Goal: Information Seeking & Learning: Stay updated

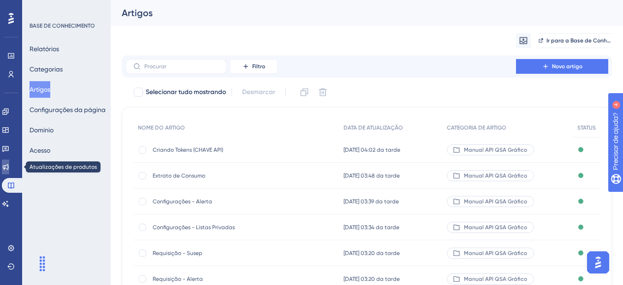
click at [9, 166] on icon at bounding box center [5, 166] width 7 height 7
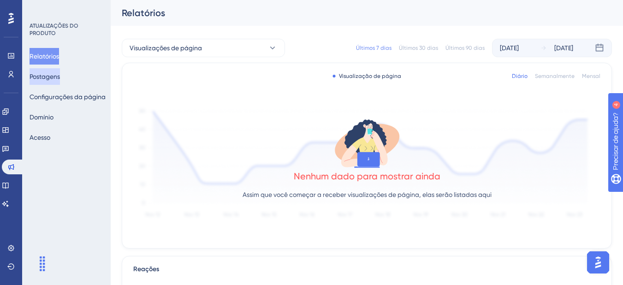
click at [60, 77] on font "Postagens" at bounding box center [44, 76] width 30 height 7
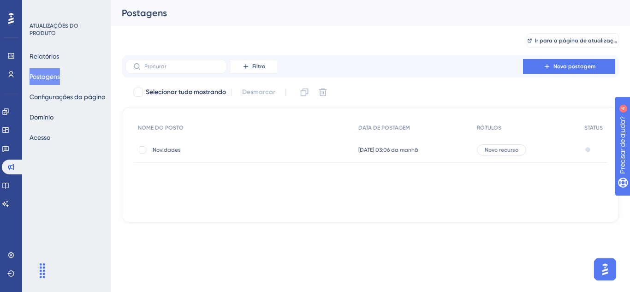
click at [171, 151] on font "Novidades" at bounding box center [167, 150] width 28 height 6
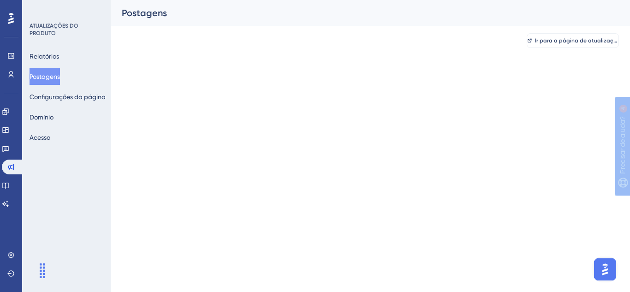
click at [171, 0] on html "Desempenho Usuários Noivado Widgets Opinião Atualizações de produtos Base de co…" at bounding box center [315, 0] width 630 height 0
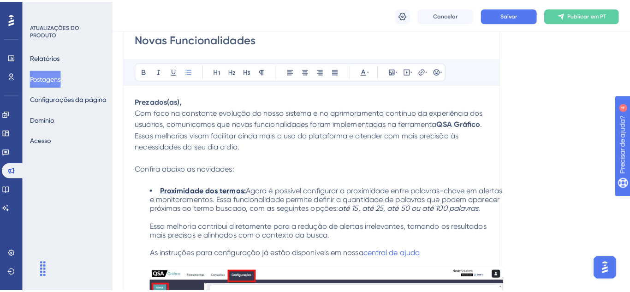
scroll to position [116, 0]
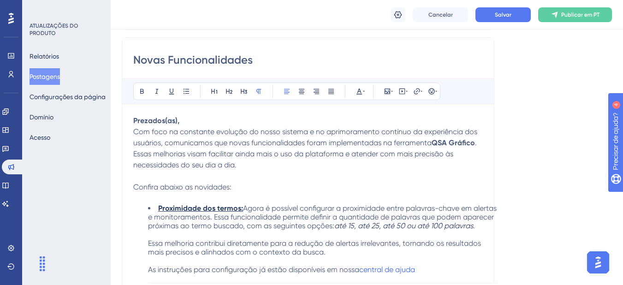
click at [258, 165] on p "Essas melhorias visam facilitar ainda mais o uso da plataforma e atender com ma…" at bounding box center [315, 164] width 364 height 33
click at [41, 73] on font "Postagens" at bounding box center [44, 76] width 30 height 7
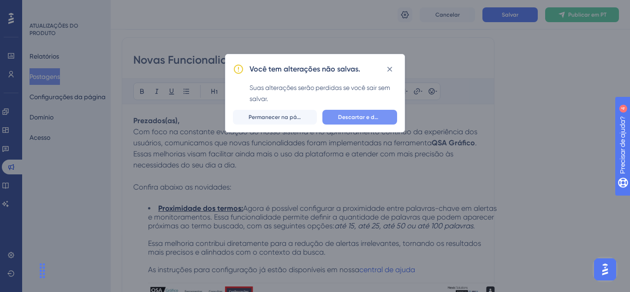
click at [362, 119] on font "Descartar e deixar" at bounding box center [362, 117] width 49 height 6
